Goal: Information Seeking & Learning: Compare options

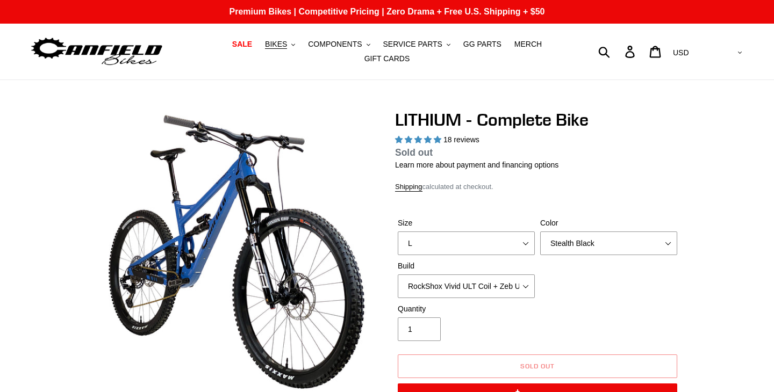
select select "highest-rating"
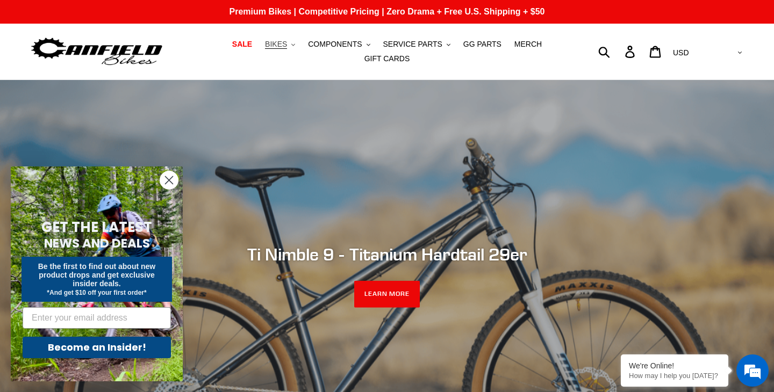
click at [293, 44] on button "BIKES .cls-1{fill:#231f20}" at bounding box center [280, 44] width 41 height 15
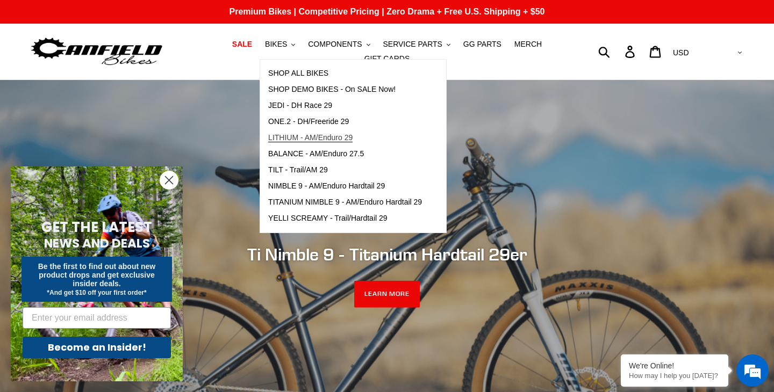
click at [303, 138] on span "LITHIUM - AM/Enduro 29" at bounding box center [310, 137] width 84 height 9
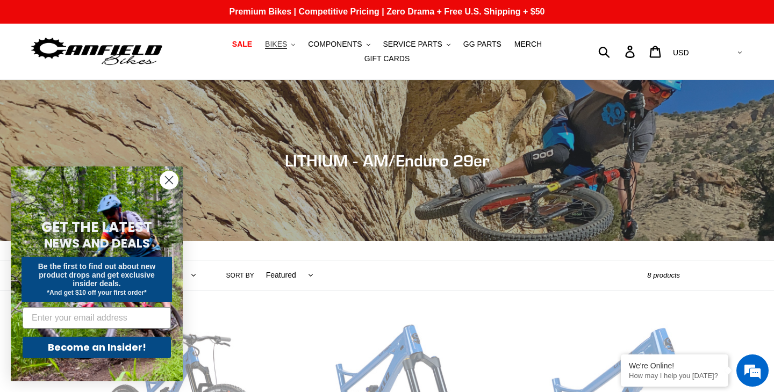
click at [285, 44] on span "BIKES" at bounding box center [276, 44] width 22 height 9
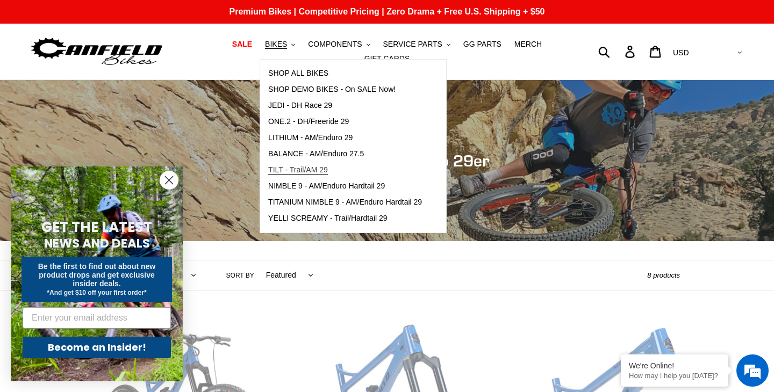
click at [300, 169] on span "TILT - Trail/AM 29" at bounding box center [298, 169] width 60 height 9
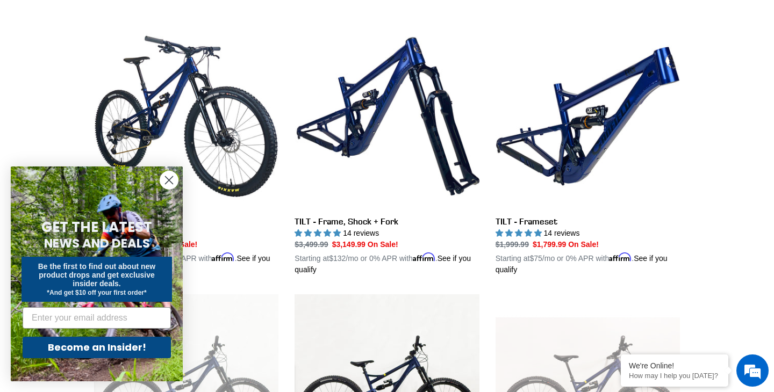
scroll to position [309, 0]
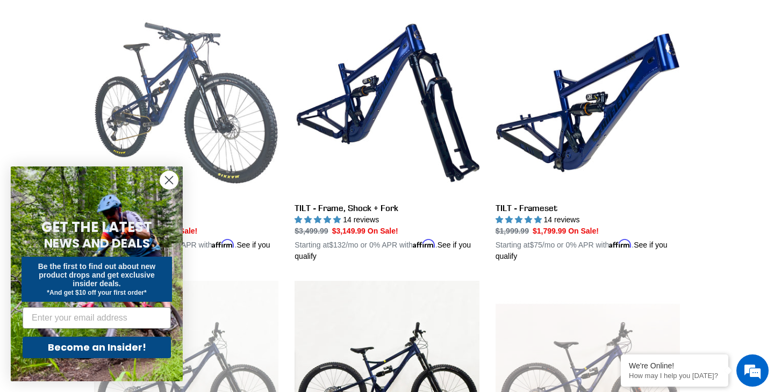
click at [266, 149] on link "TILT - Complete Bike" at bounding box center [186, 136] width 184 height 251
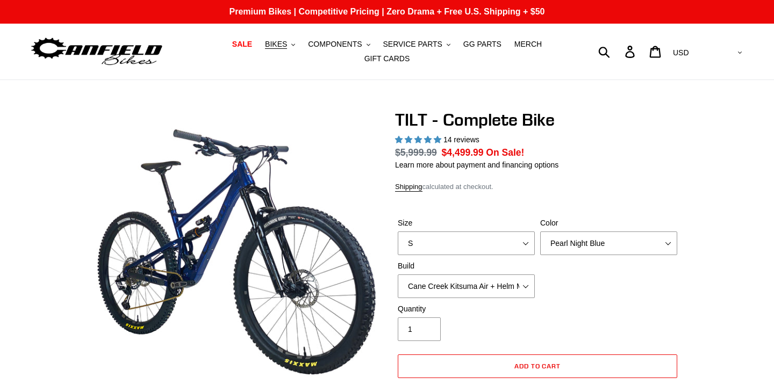
select select "highest-rating"
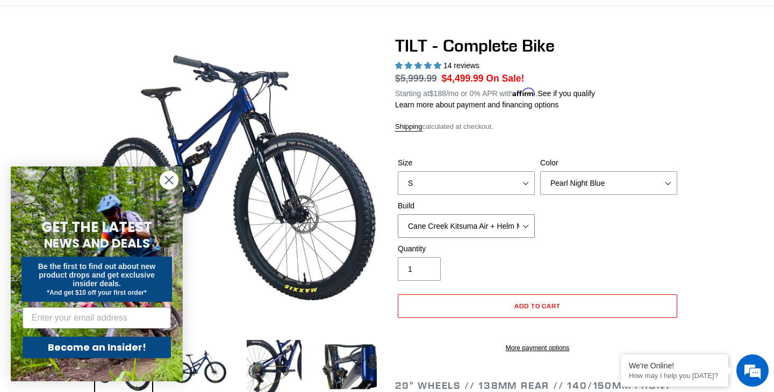
click at [522, 221] on select "Cane Creek Kitsuma Air + Helm MKII 140 + SRAM GX Cane Creek Kitsuma Air + Helm …" at bounding box center [466, 226] width 137 height 24
